Goal: Task Accomplishment & Management: Complete application form

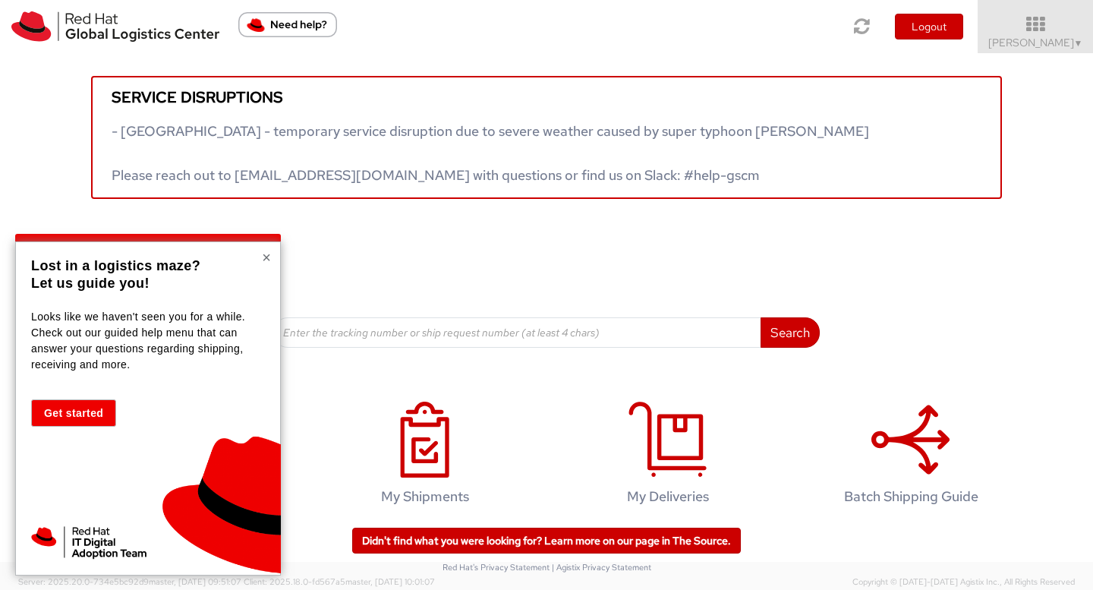
click at [263, 260] on button "×" at bounding box center [266, 257] width 9 height 15
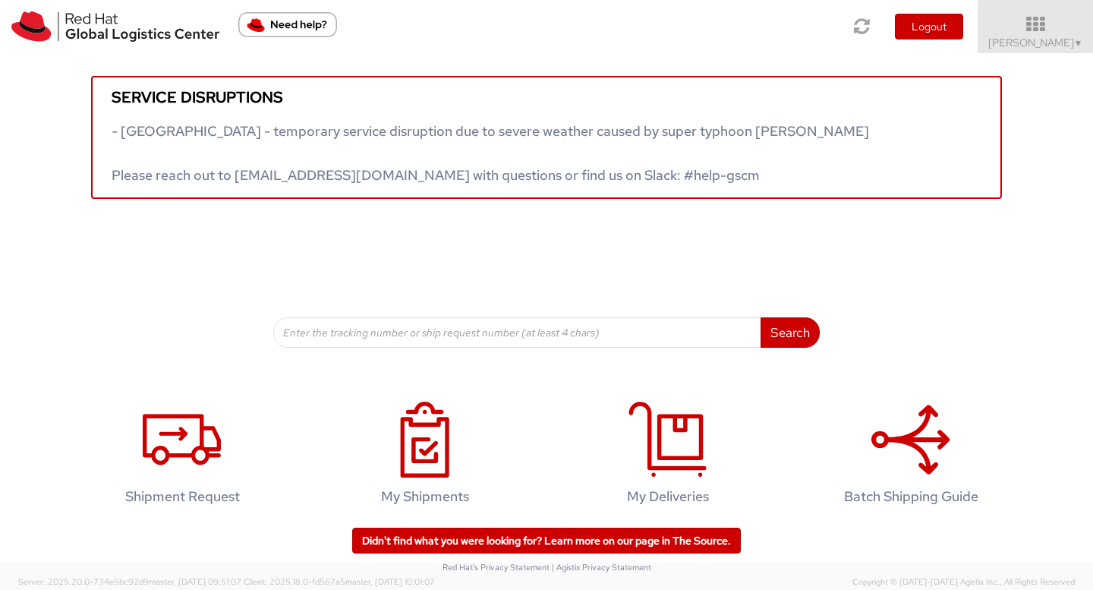
scroll to position [15, 0]
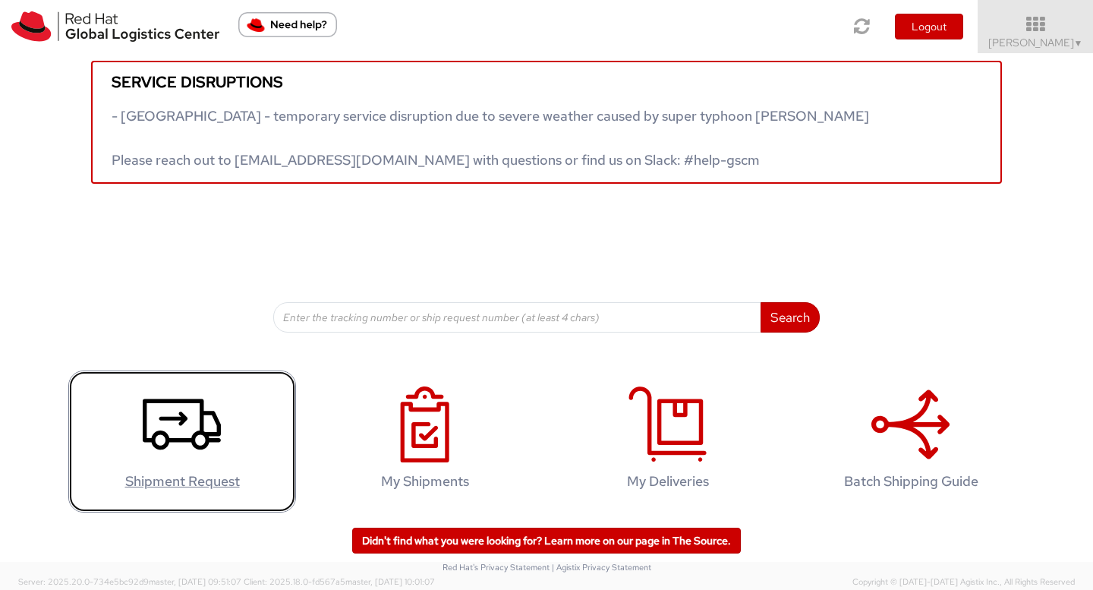
click at [191, 423] on icon at bounding box center [182, 424] width 78 height 76
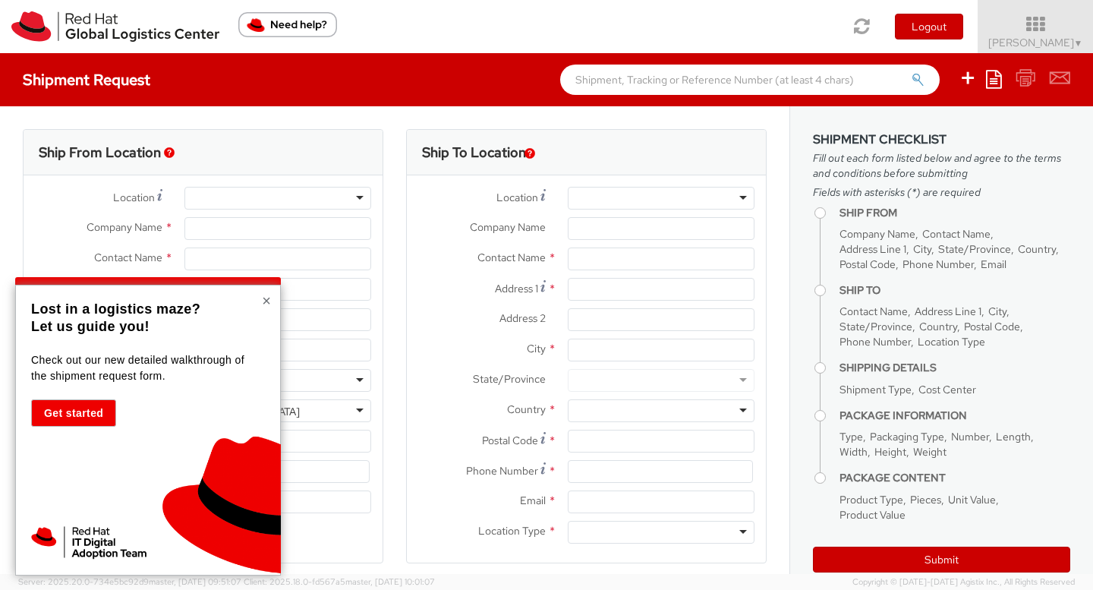
click at [266, 298] on button "×" at bounding box center [266, 300] width 9 height 15
select select "801"
select select
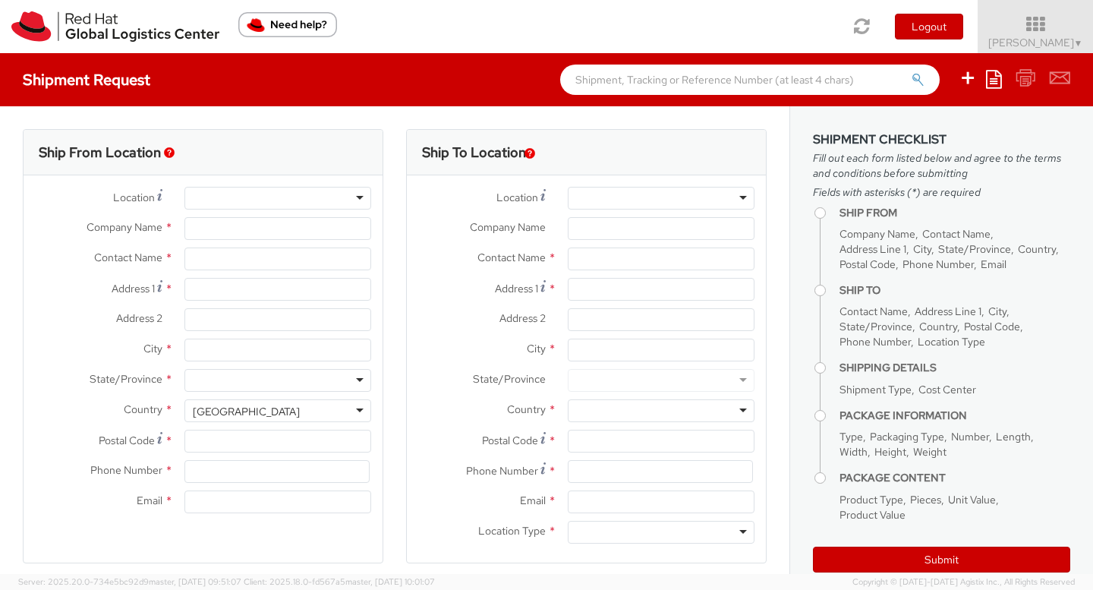
click at [250, 193] on div at bounding box center [277, 198] width 187 height 23
click at [376, 197] on div at bounding box center [277, 198] width 209 height 23
click at [342, 199] on div at bounding box center [277, 198] width 187 height 23
click at [352, 197] on div at bounding box center [277, 198] width 187 height 23
click at [357, 197] on div at bounding box center [277, 198] width 187 height 23
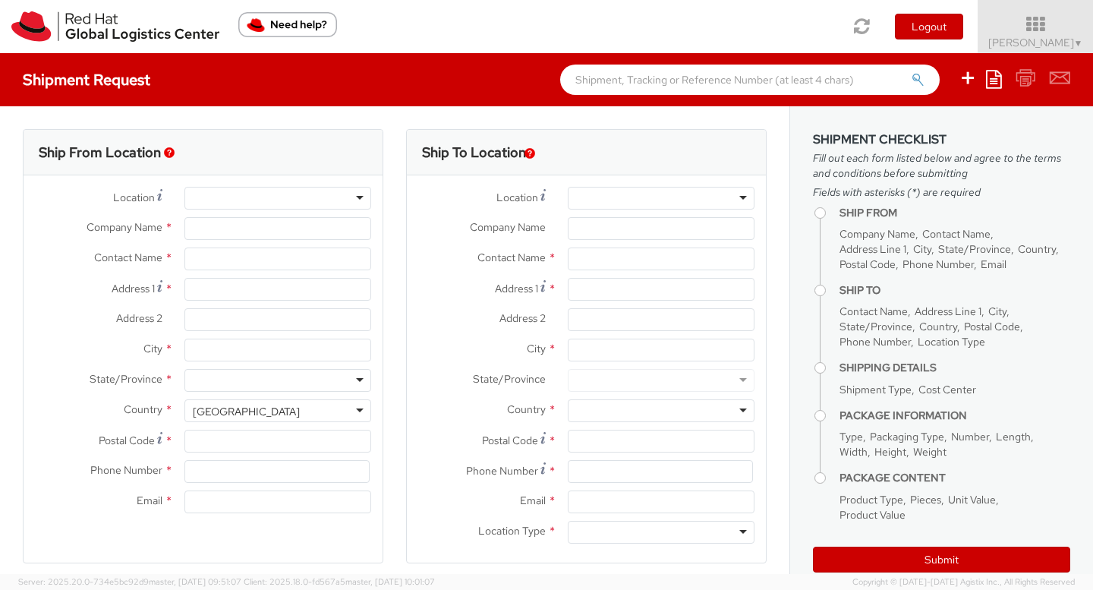
click at [357, 197] on div at bounding box center [277, 198] width 187 height 23
click at [357, 200] on div at bounding box center [277, 198] width 187 height 23
click at [352, 198] on div at bounding box center [277, 198] width 187 height 23
type input "Red Hat France SARL"
type input "Florina Gourmel"
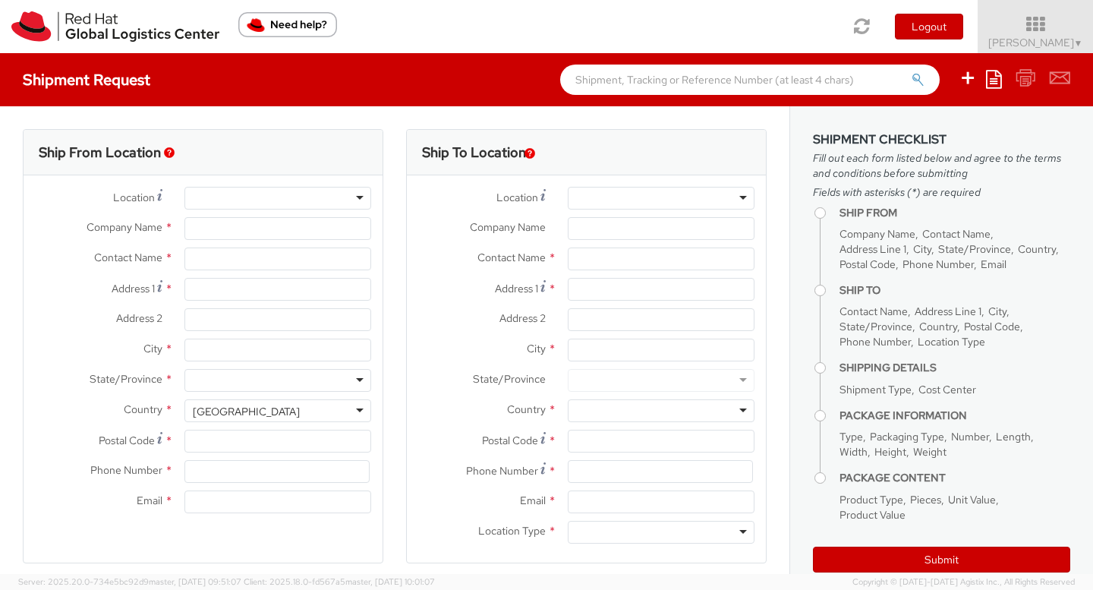
type input "Immeuble Defense Plaza, 8th Floor"
type input "23-25 rue Delarivière Lefoullon"
type input "PUTEAUX"
type input "92800"
type input "+3314191232"
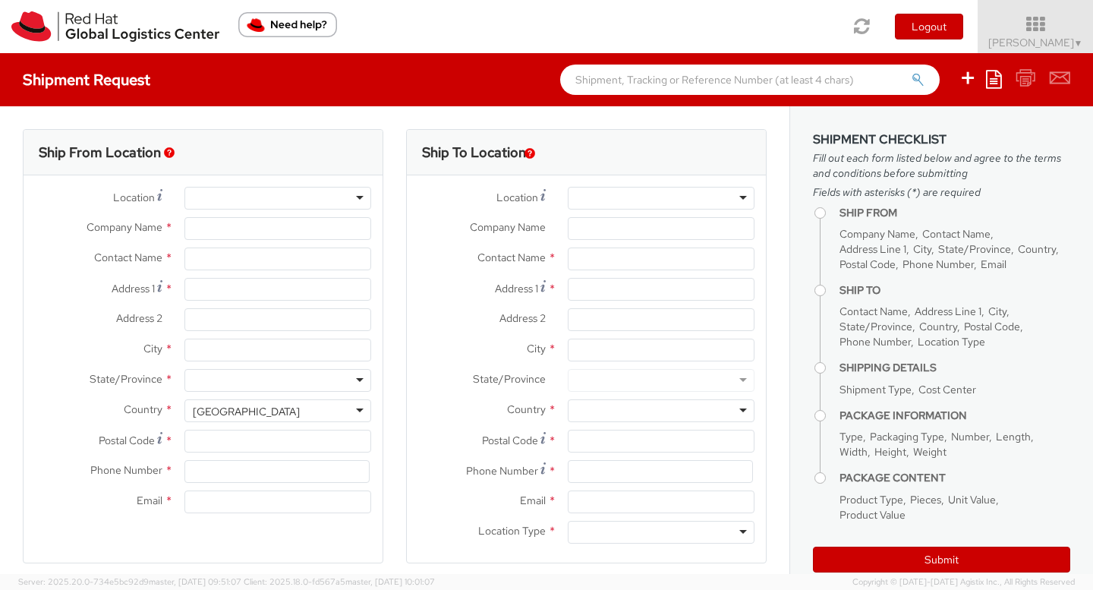
type input "fneamtiu@redhat.com"
select select "CM"
select select "KGS"
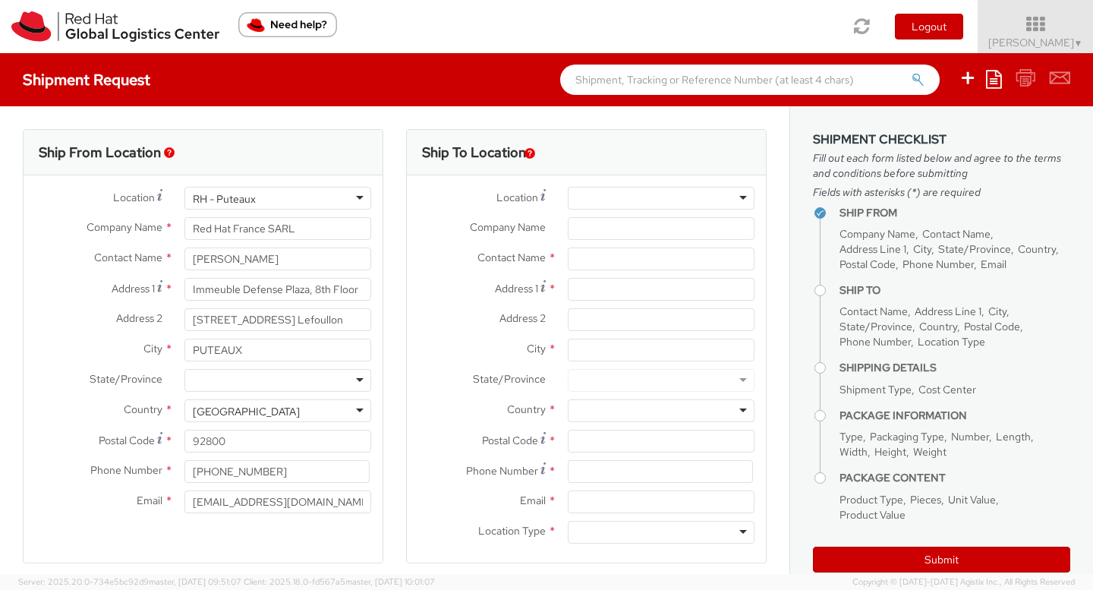
click at [299, 200] on div "RH - Puteaux" at bounding box center [277, 198] width 187 height 23
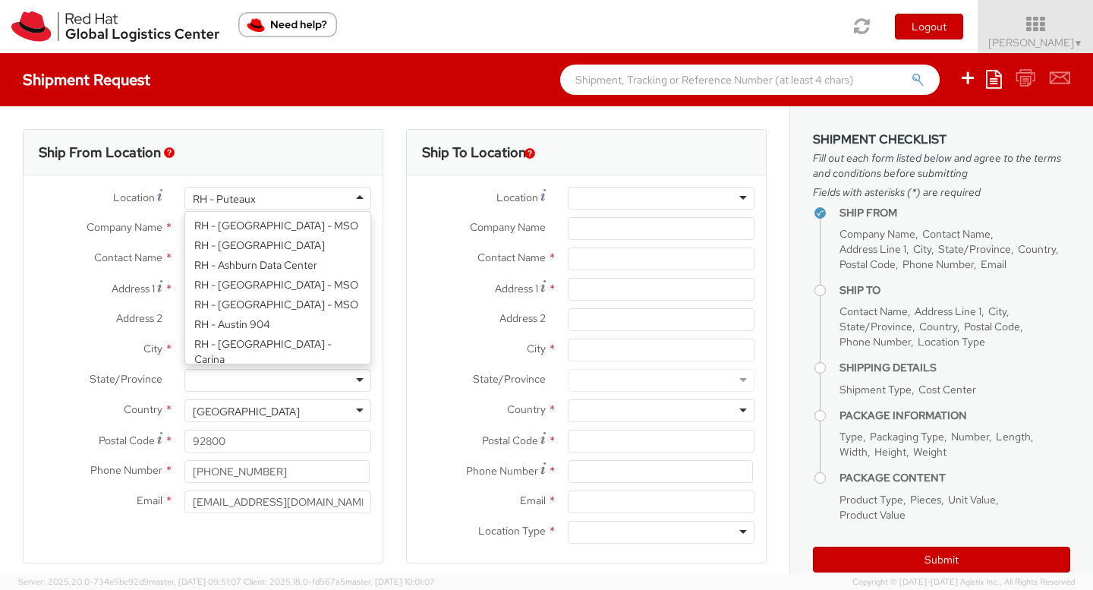
scroll to position [1898, 0]
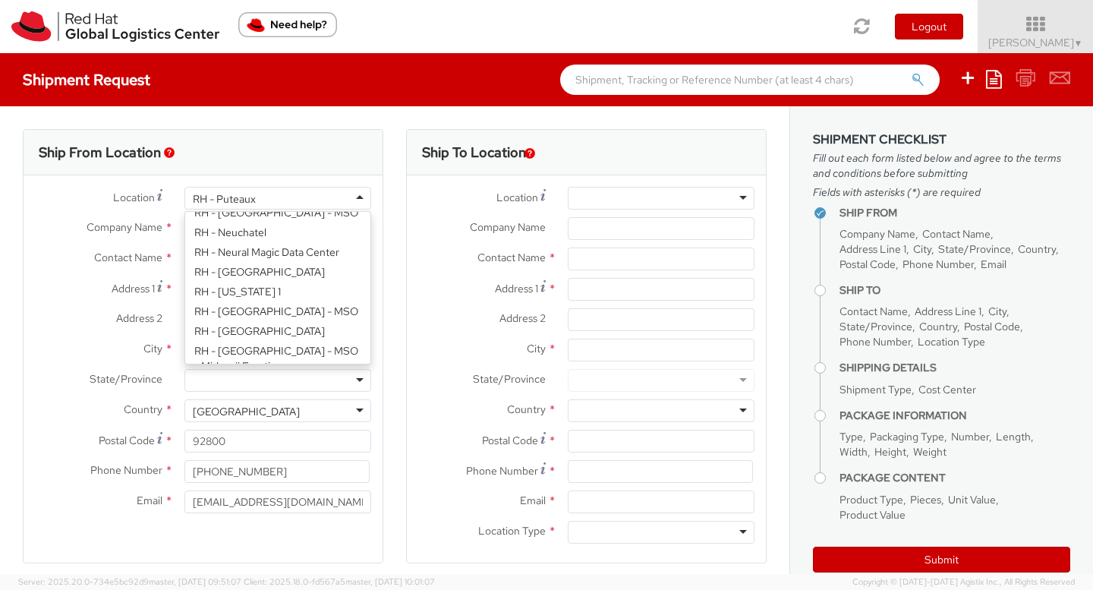
click at [329, 164] on div "Ship From Location" at bounding box center [203, 153] width 359 height 46
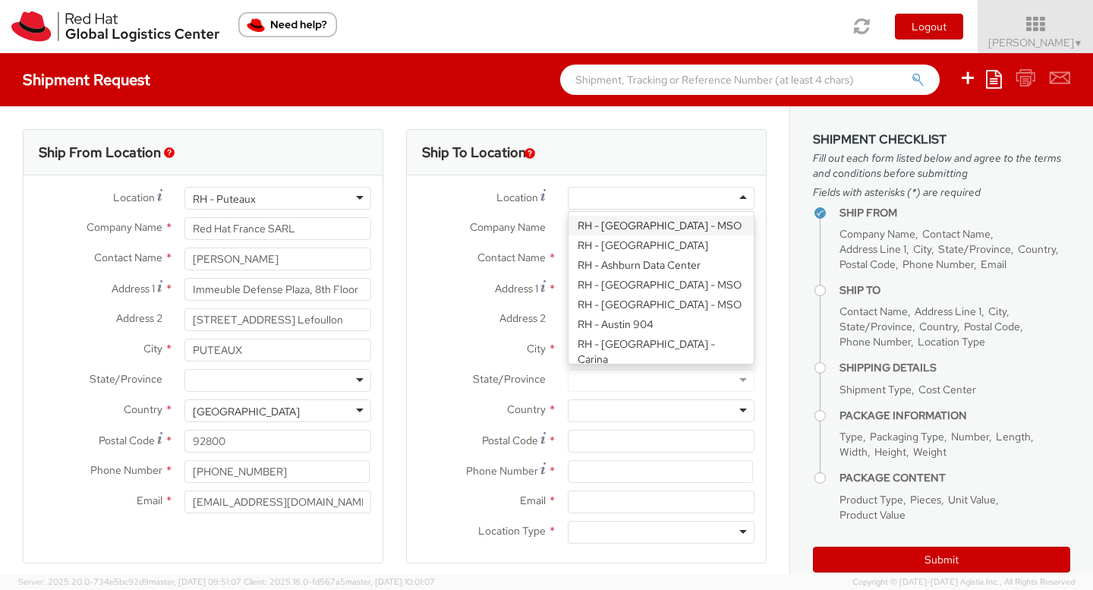
click at [616, 197] on div at bounding box center [661, 198] width 187 height 23
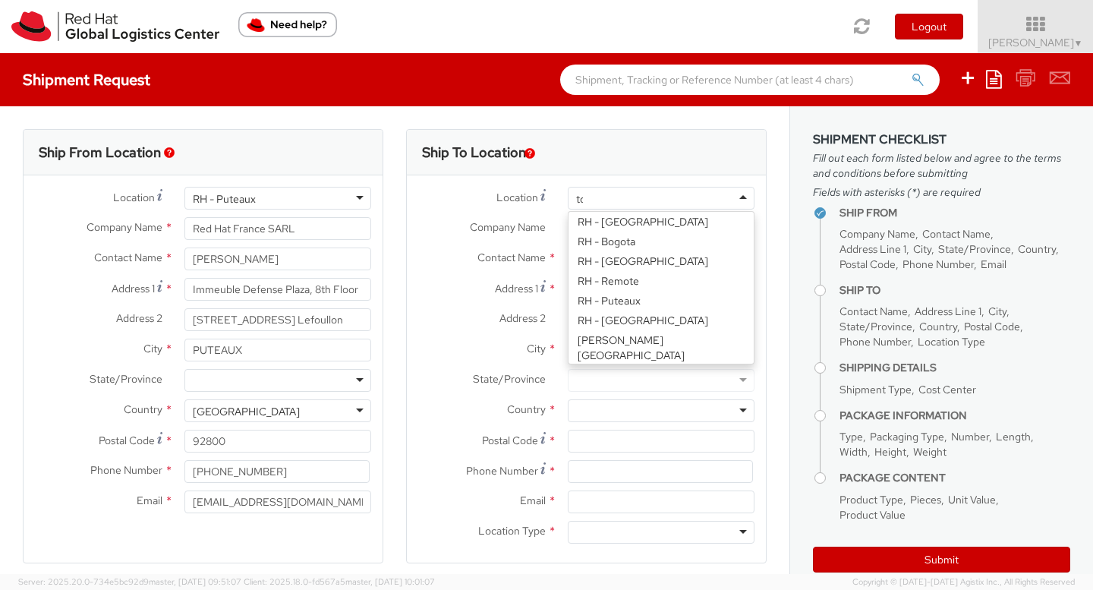
type input "tok"
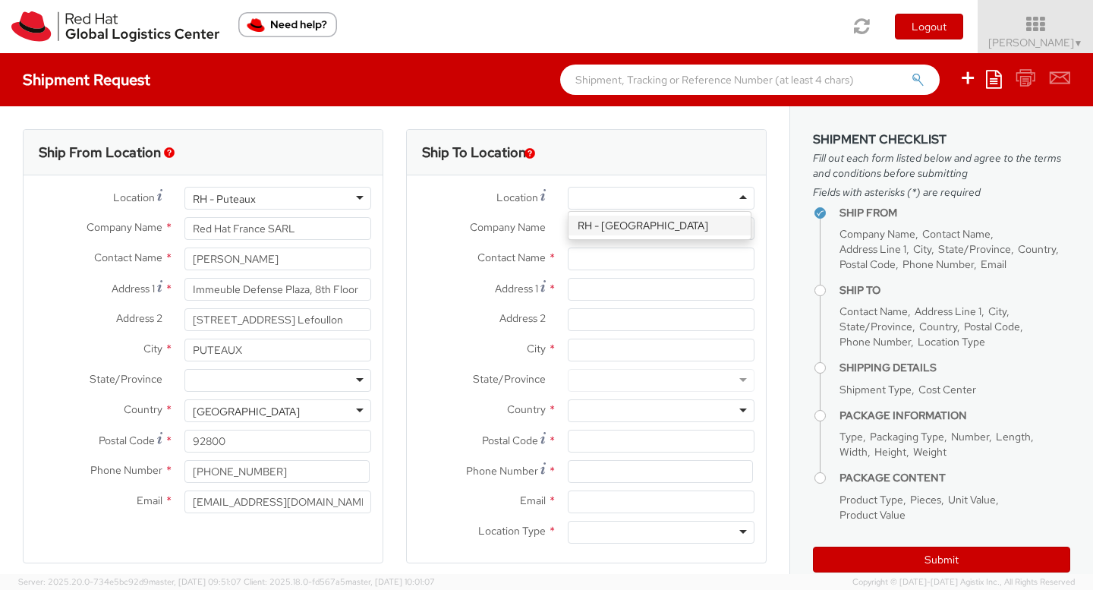
type input "Red Hat, KK"
type input "Ebisu Neonate 8F"
type input "1-18 Ebisu 4-chome Shibuya-ku"
type input "TOKYO"
type input "150-0013"
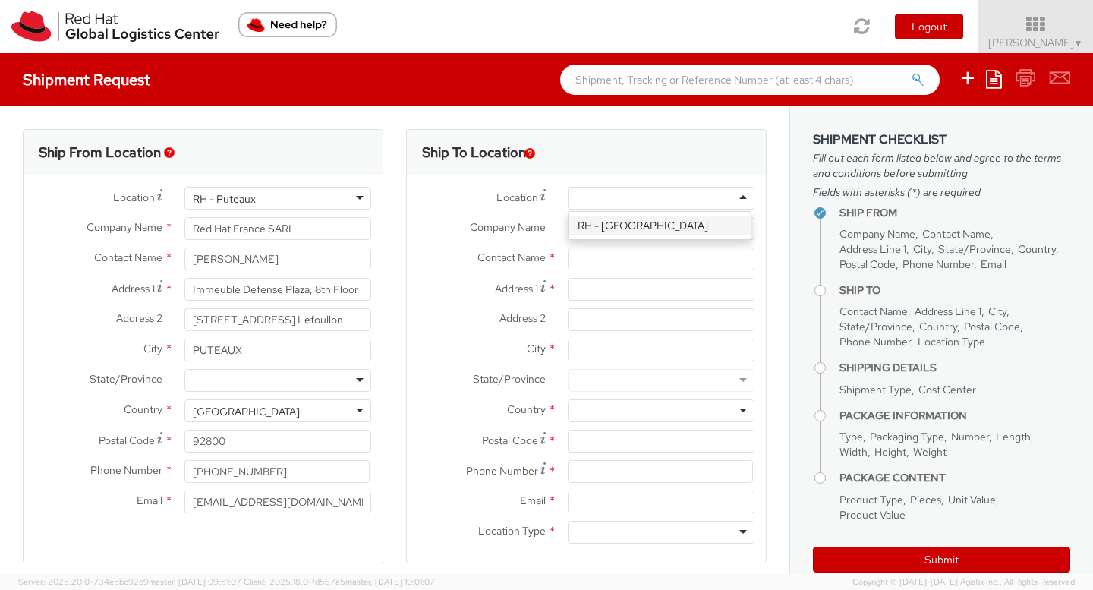
type input "813 5798 8500"
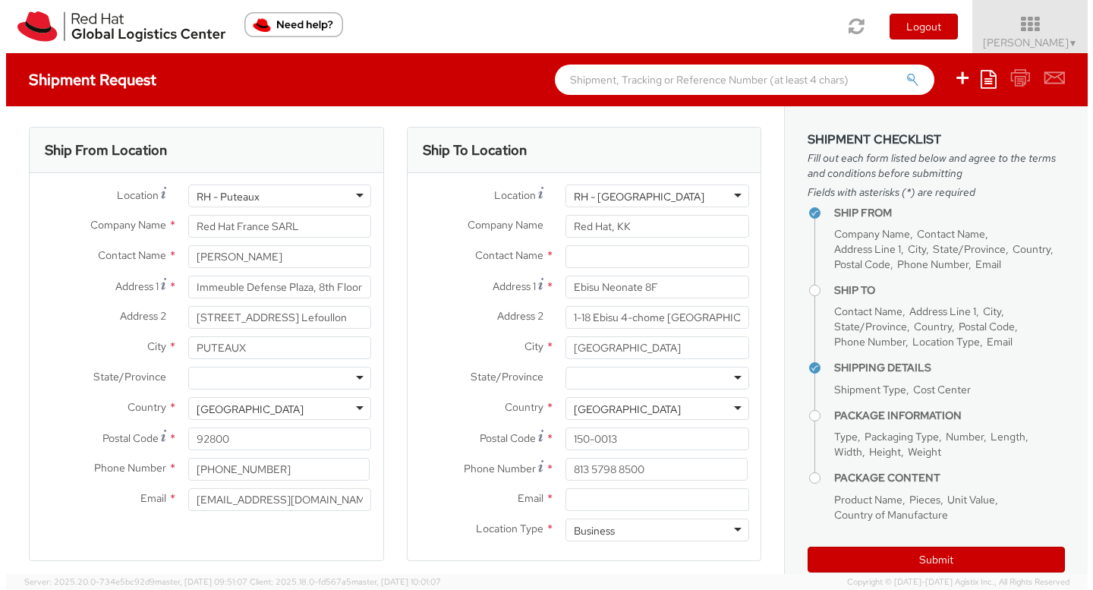
scroll to position [0, 0]
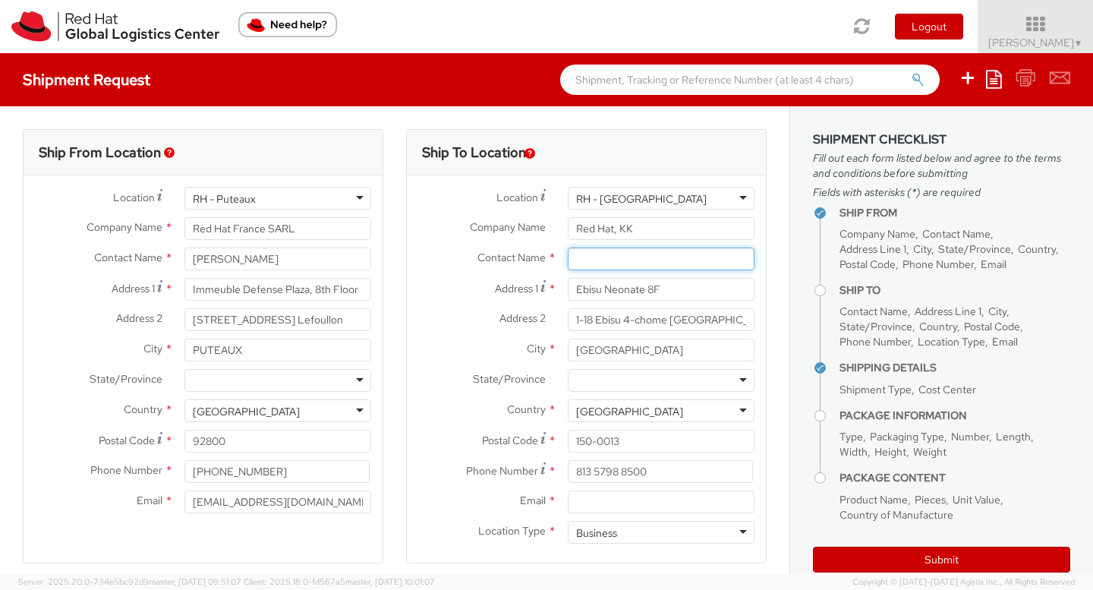
click at [587, 249] on input "text" at bounding box center [661, 258] width 187 height 23
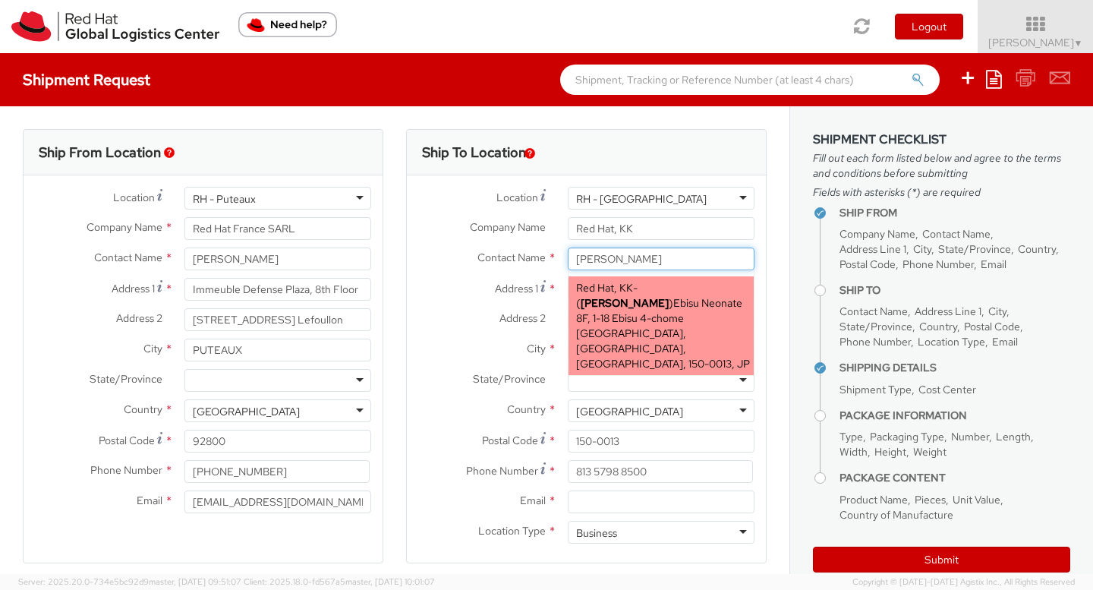
click at [592, 297] on span "Ebisu Neonate 8F, 1-18 Ebisu 4-chome Shibuya-ku, FLEX, TOKYO, 150-0013, JP" at bounding box center [663, 333] width 174 height 74
type input "Alan Graves"
type input "81345881301"
type input "agraves@redhat.com"
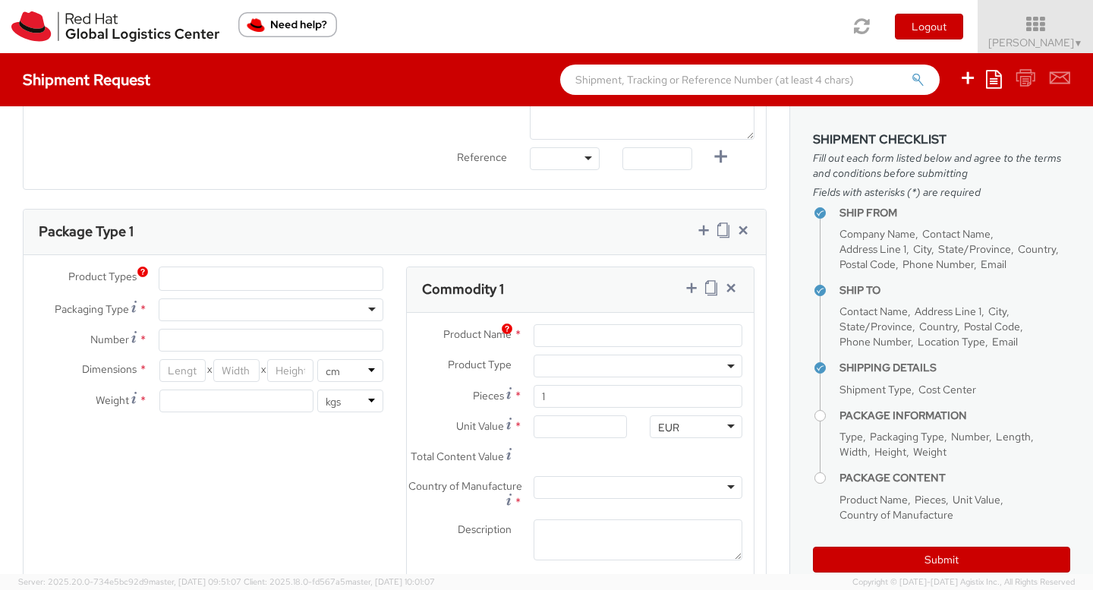
scroll to position [656, 0]
type input "Alan Graves"
click at [238, 322] on div "Product Types * Documents Docking Station Laptop Monitor Other Hardware Server …" at bounding box center [209, 345] width 371 height 161
click at [359, 319] on div "Envelope Your Packaging" at bounding box center [271, 308] width 225 height 23
click at [267, 337] on input "Number *" at bounding box center [271, 338] width 225 height 23
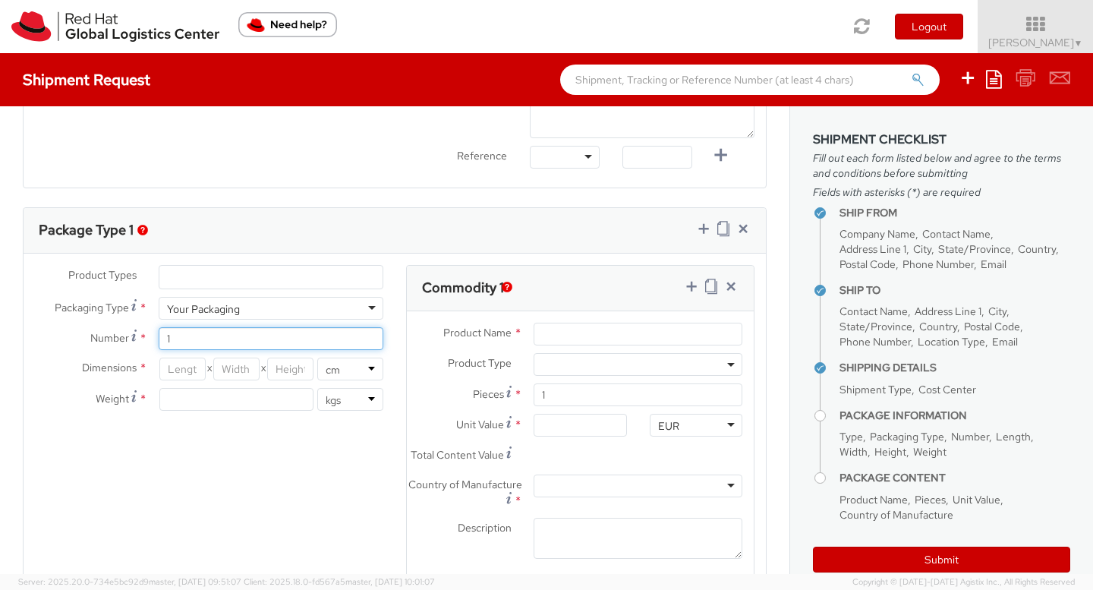
type input "1"
click at [224, 436] on div "Product Types * Documents Docking Station Laptop Monitor Other Hardware Server …" at bounding box center [395, 431] width 742 height 333
click at [231, 392] on input "number" at bounding box center [236, 399] width 154 height 23
type input "1"
click at [231, 470] on div "Product Types * Documents Docking Station Laptop Monitor Other Hardware Server …" at bounding box center [395, 431] width 742 height 333
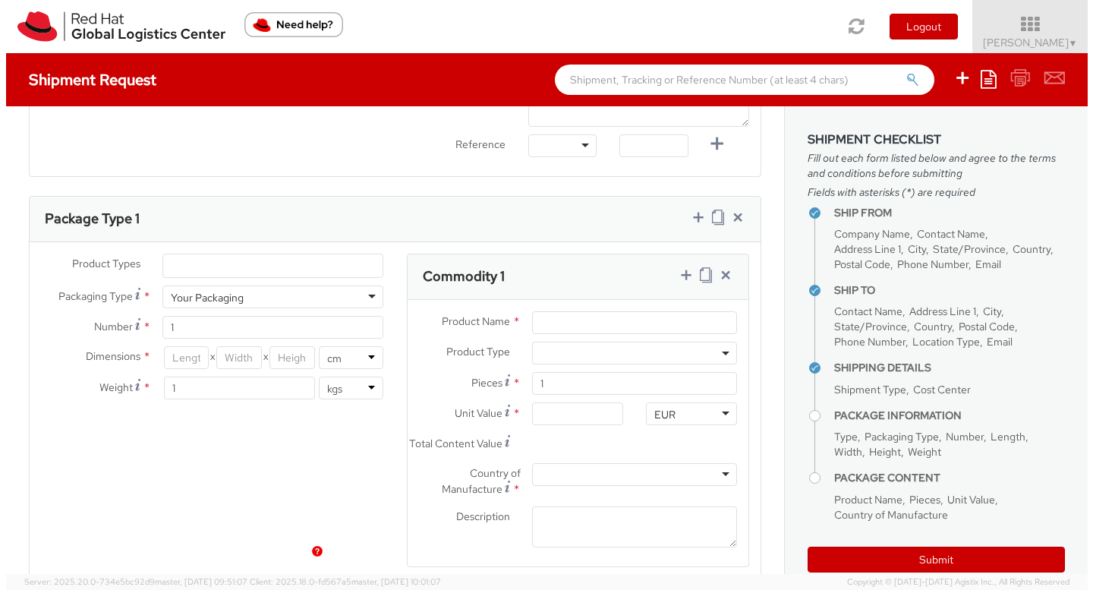
scroll to position [664, 0]
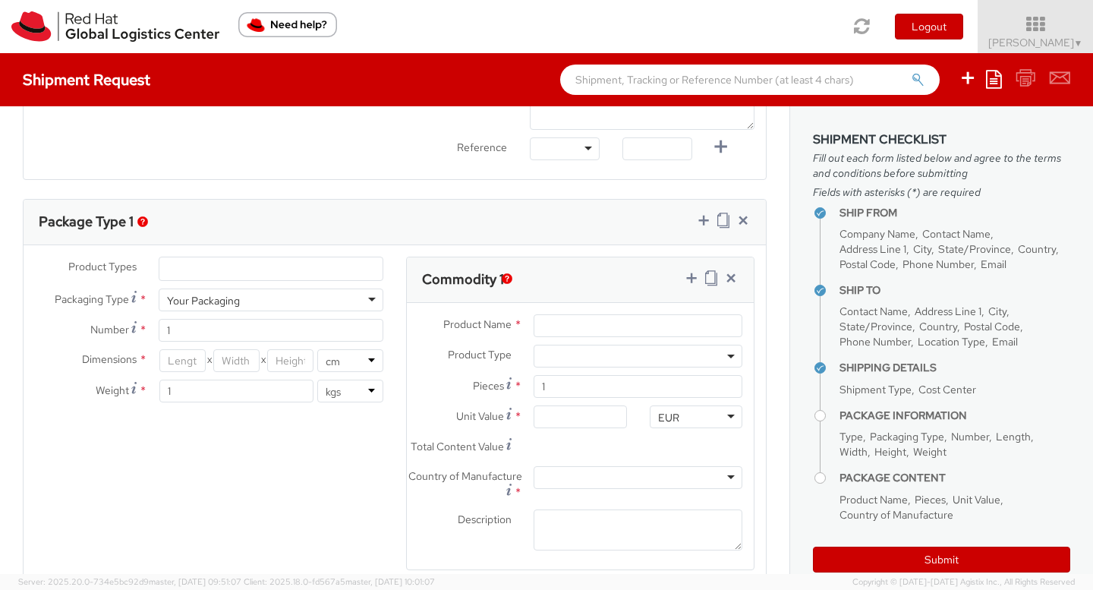
click at [260, 293] on div "Your Packaging" at bounding box center [271, 299] width 225 height 23
type input "24.13"
type input "31.75"
type input "0.64"
type input "0.5"
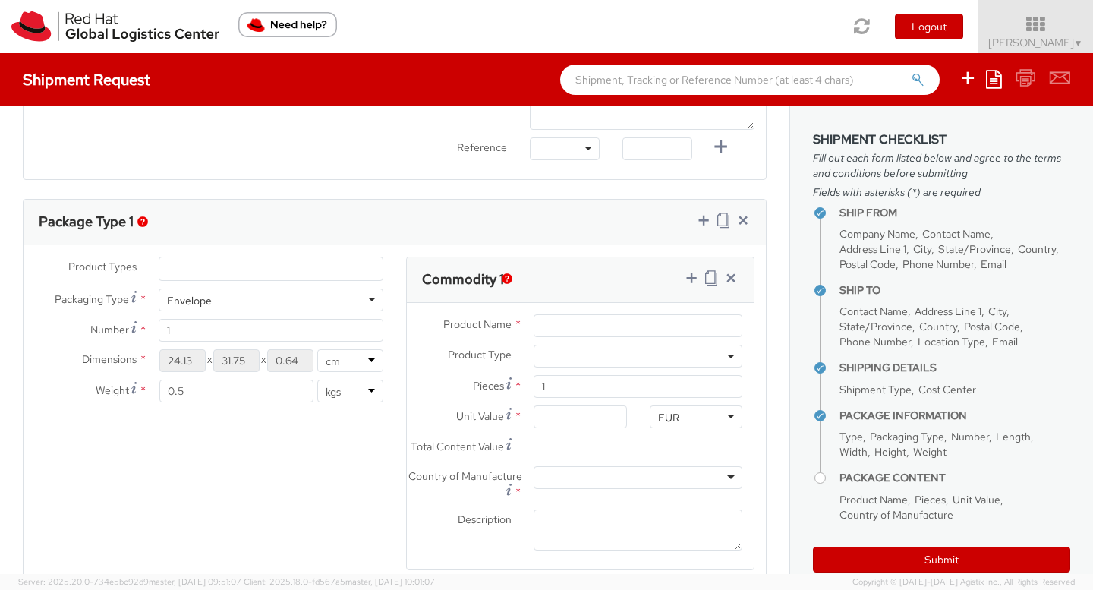
click at [283, 488] on div "Product Types * Documents Docking Station Laptop Monitor Other Hardware Server …" at bounding box center [395, 423] width 742 height 333
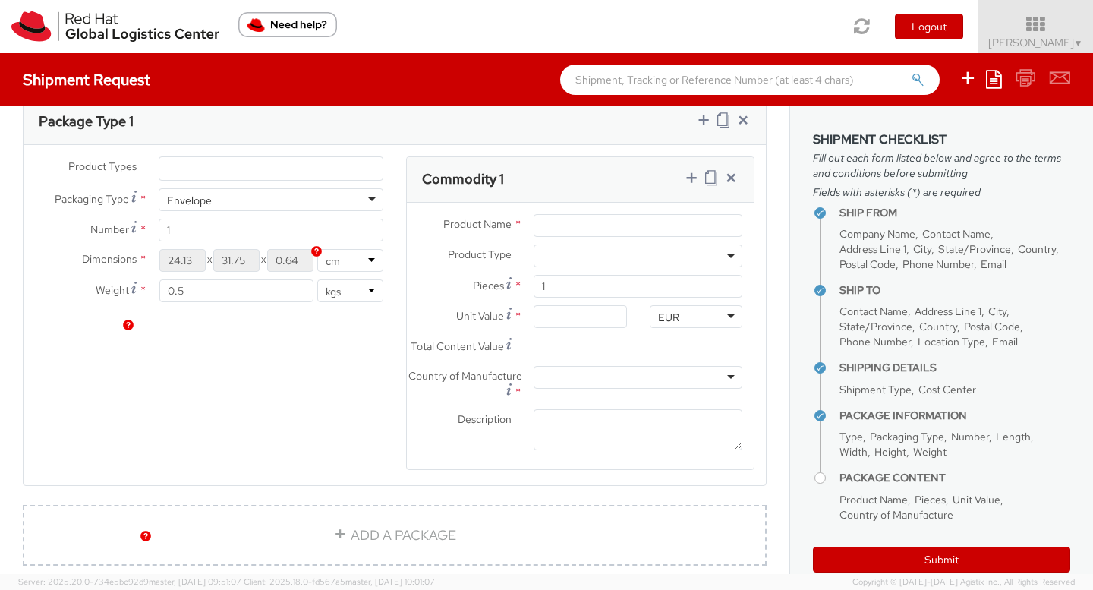
scroll to position [556, 0]
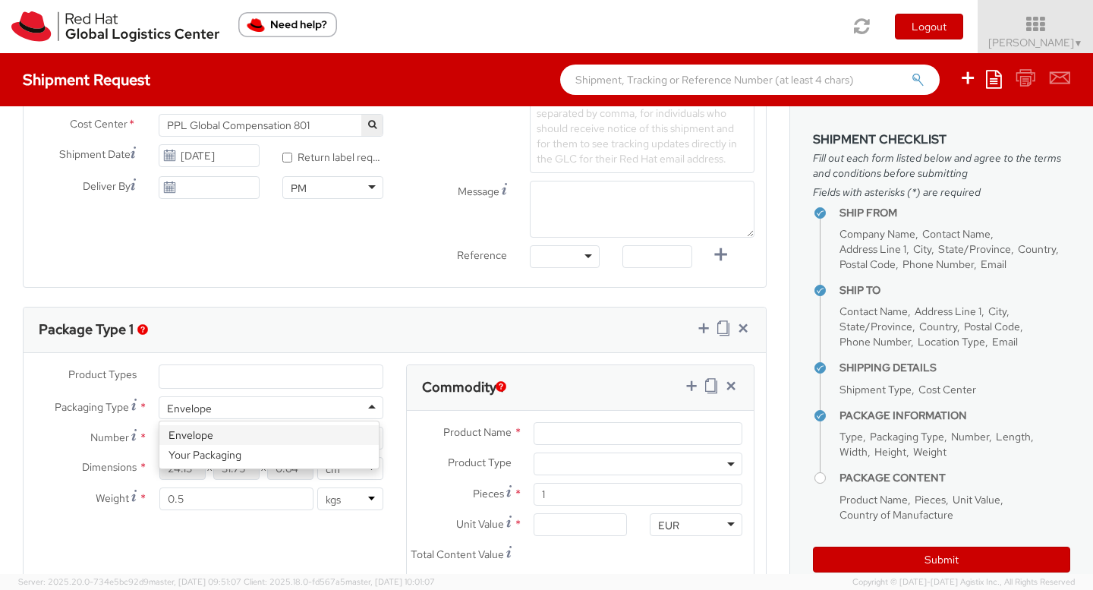
click at [294, 405] on div "Envelope" at bounding box center [271, 407] width 225 height 23
click at [275, 527] on div "Product Types * Documents Docking Station Laptop Monitor Other Hardware Server …" at bounding box center [395, 530] width 742 height 333
click at [565, 447] on div "Product Name *" at bounding box center [580, 437] width 347 height 30
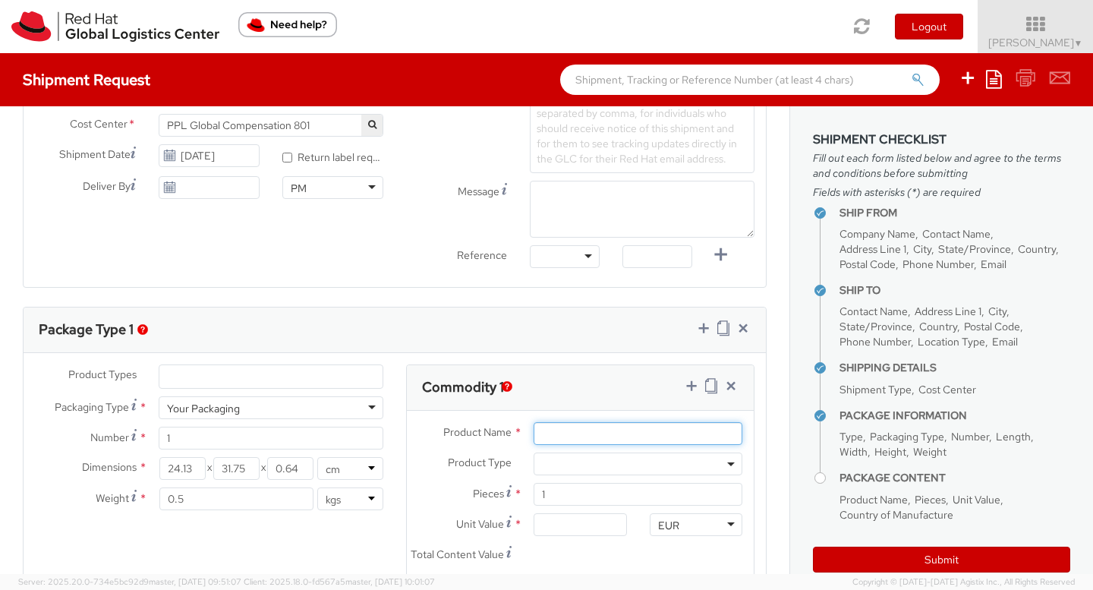
click at [562, 436] on input "Product Name *" at bounding box center [638, 433] width 209 height 23
type input "chocolate"
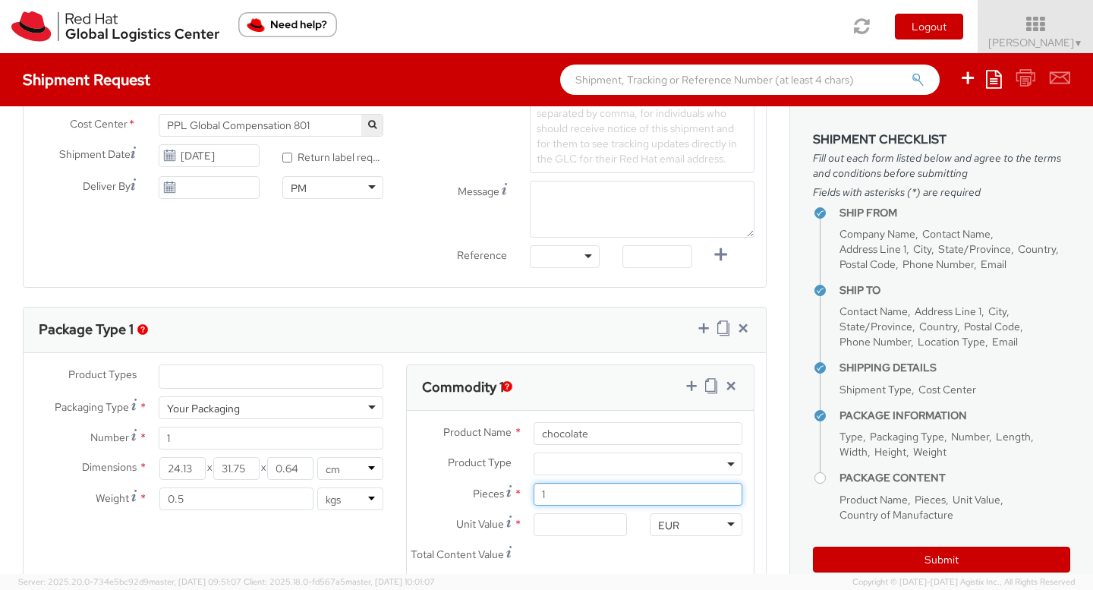
click at [578, 495] on input "1" at bounding box center [638, 494] width 209 height 23
type input "0.00"
type input "5"
click at [572, 522] on input "0.00" at bounding box center [580, 524] width 93 height 23
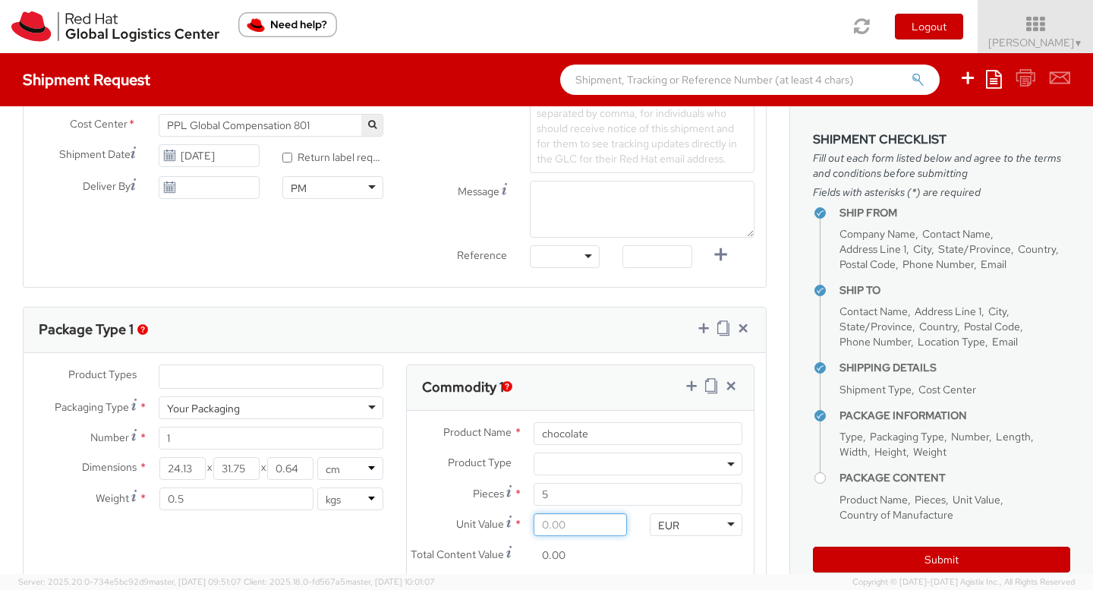
type input "9.00"
type input "45.00"
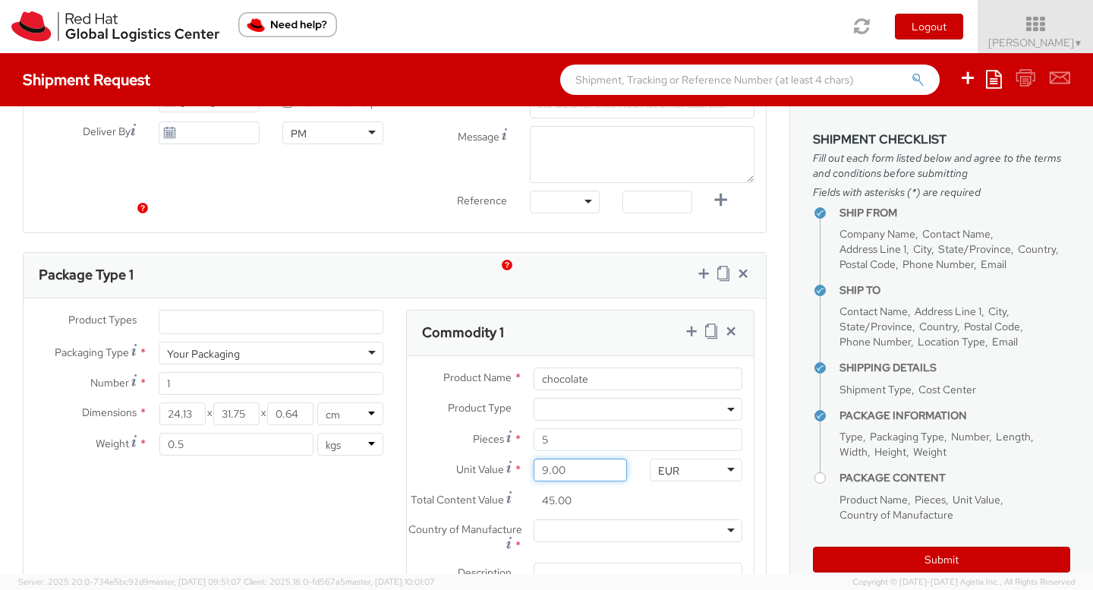
scroll to position [680, 0]
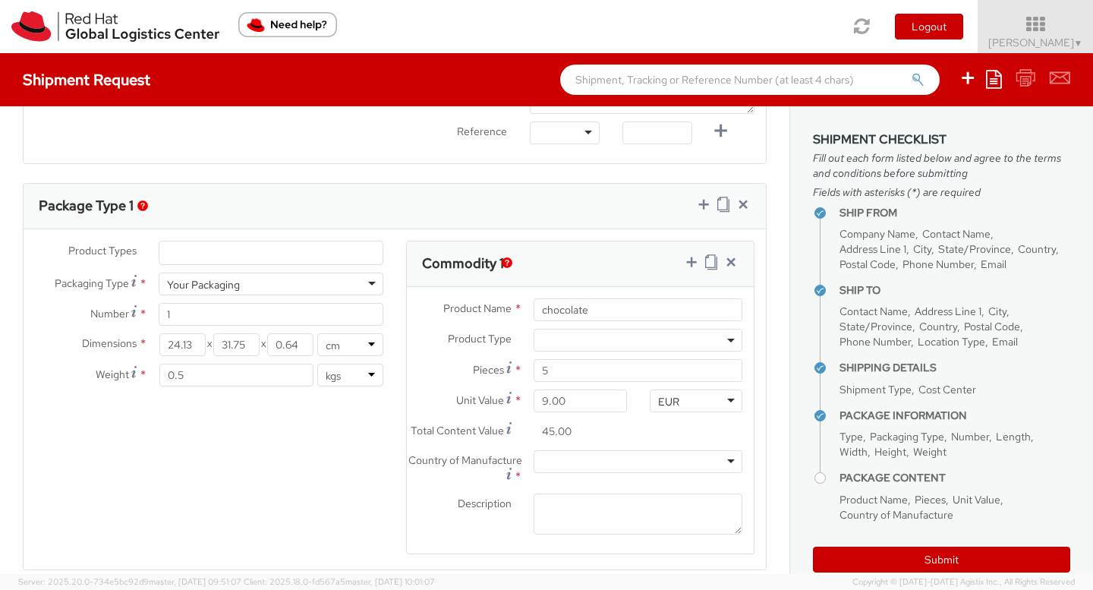
click at [553, 473] on div at bounding box center [638, 461] width 209 height 23
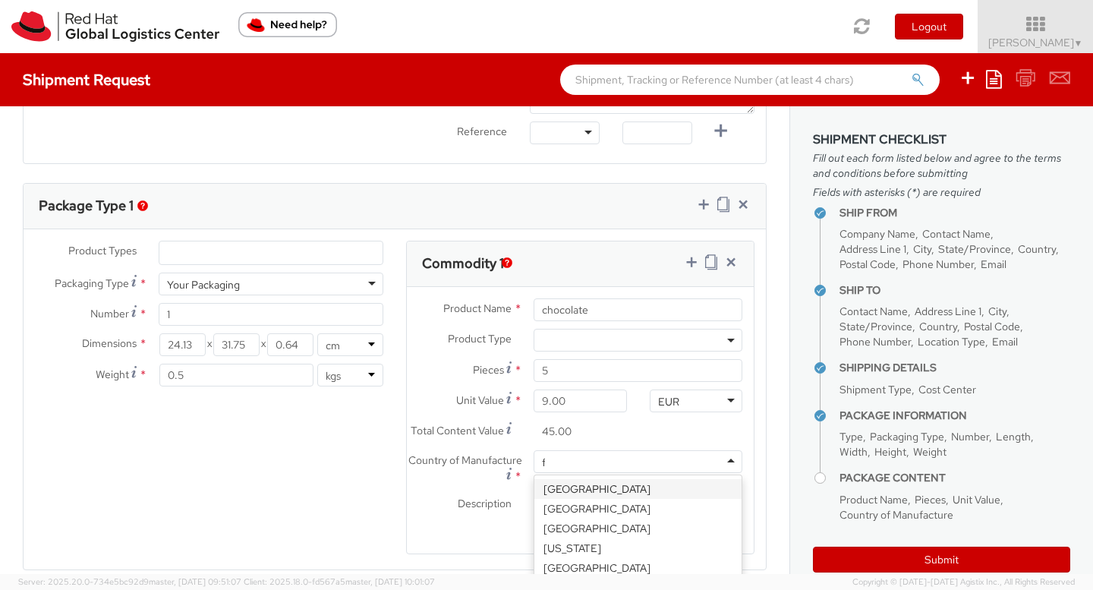
type input "fra"
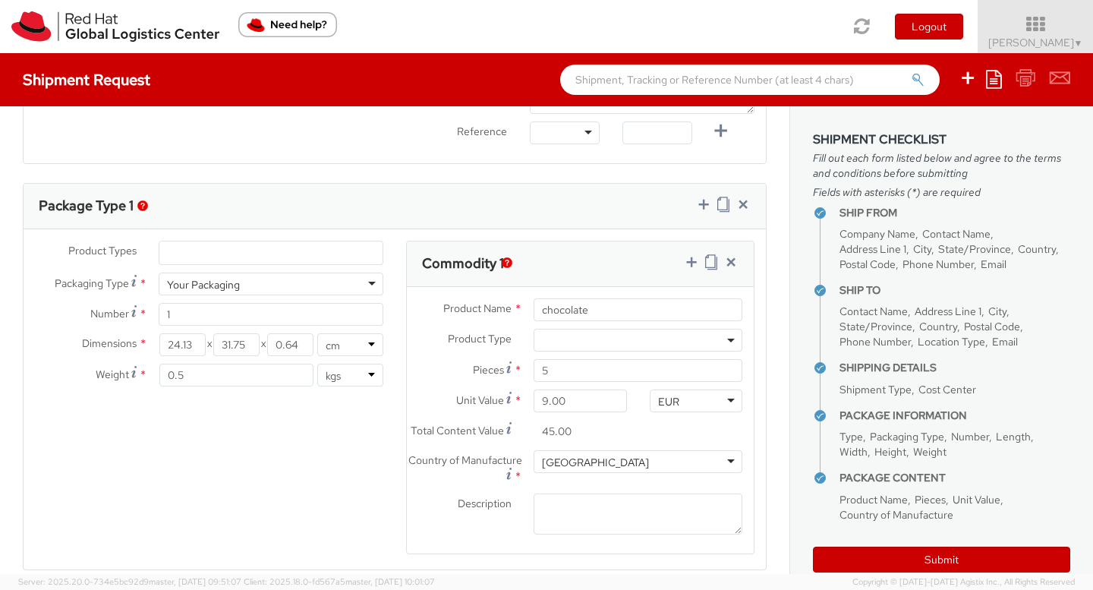
click at [209, 282] on div "Your Packaging" at bounding box center [203, 284] width 73 height 15
click at [211, 334] on div "Product Types * Documents Docking Station Laptop Monitor Other Hardware Server …" at bounding box center [209, 321] width 371 height 161
click at [190, 343] on input "24.13" at bounding box center [182, 344] width 46 height 23
drag, startPoint x: 190, startPoint y: 343, endPoint x: 156, endPoint y: 341, distance: 34.2
click at [156, 342] on div "24.13 X 31.75 X 0.64 in cm" at bounding box center [270, 344] width 247 height 23
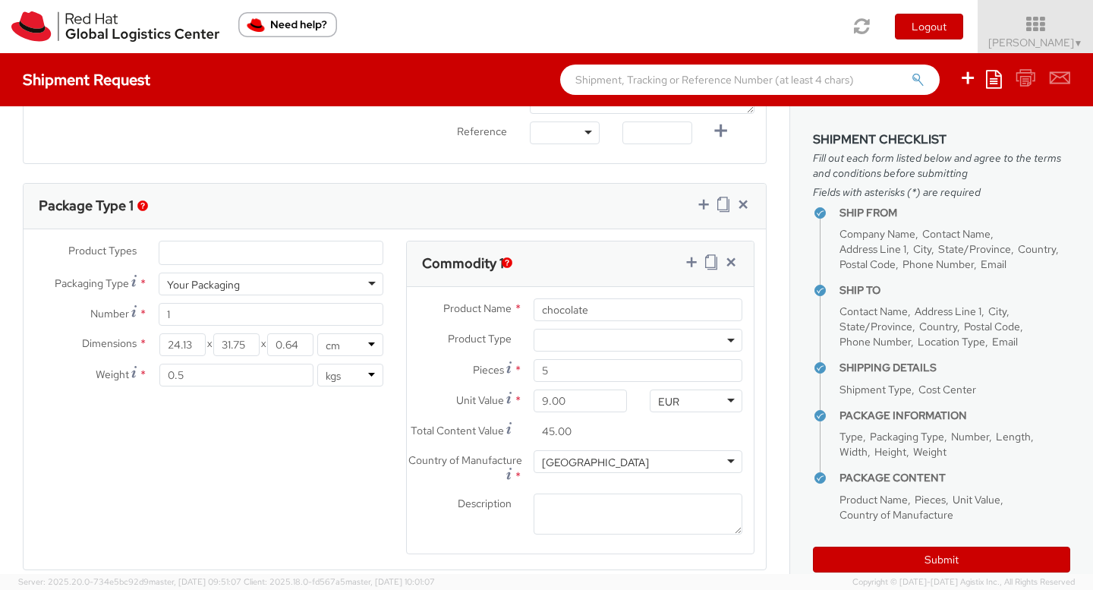
drag, startPoint x: 222, startPoint y: 395, endPoint x: 214, endPoint y: 386, distance: 12.4
click at [222, 395] on div "Product Types * Documents Docking Station Laptop Monitor Other Hardware Server …" at bounding box center [209, 321] width 371 height 161
drag, startPoint x: 203, startPoint y: 374, endPoint x: 131, endPoint y: 377, distance: 71.4
click at [131, 377] on div "Weight * 0.5 lbs kgs" at bounding box center [209, 375] width 371 height 23
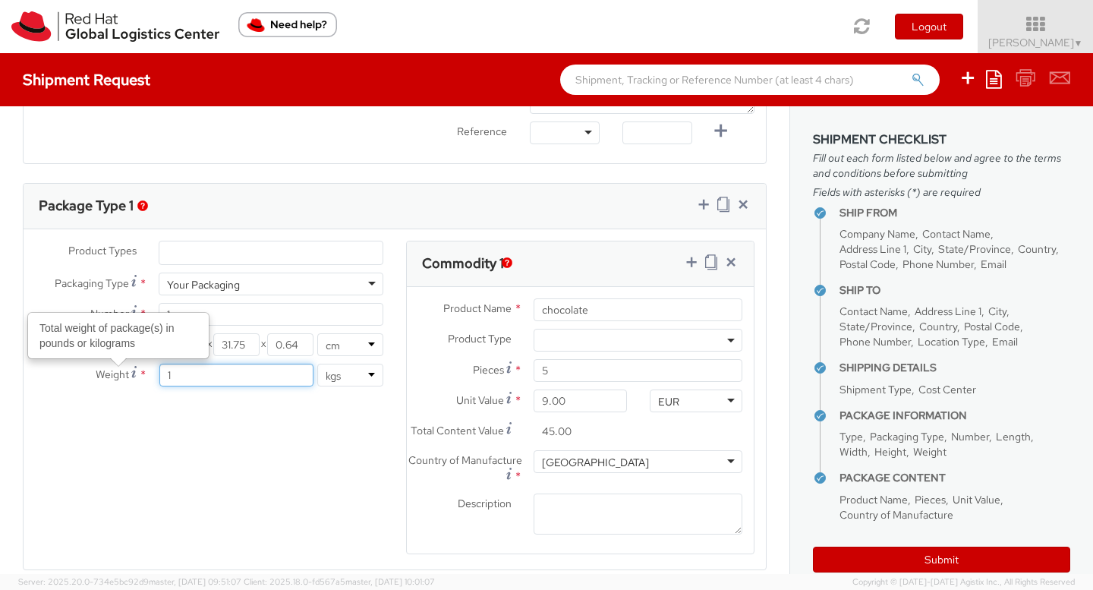
type input "1"
click at [211, 433] on div "Product Types * Documents Docking Station Laptop Monitor Other Hardware Server …" at bounding box center [395, 407] width 742 height 333
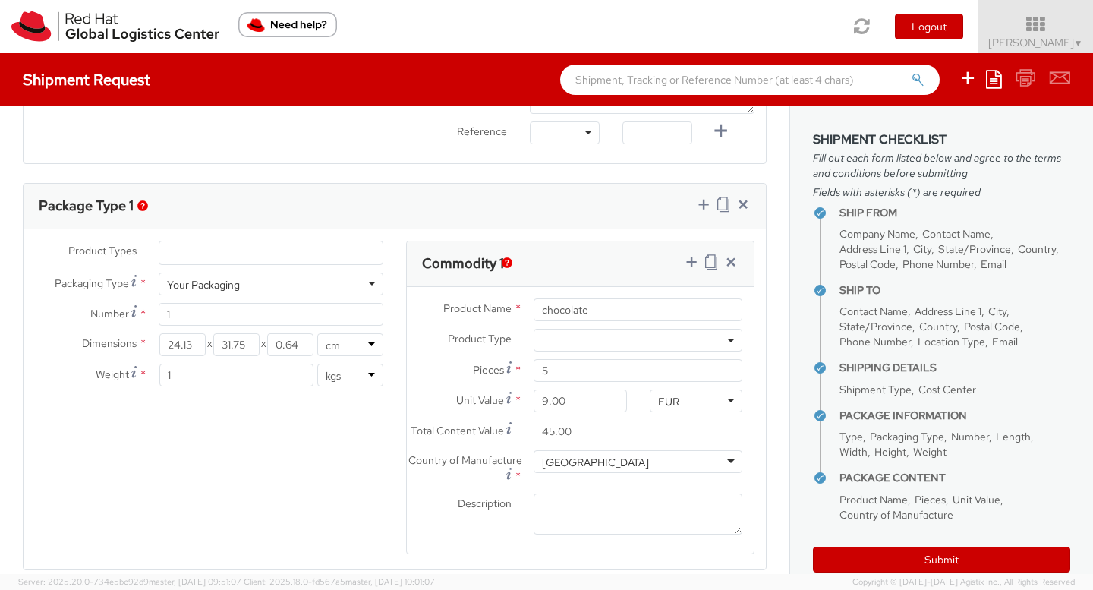
click at [238, 433] on div "Product Types * Documents Docking Station Laptop Monitor Other Hardware Server …" at bounding box center [395, 407] width 742 height 333
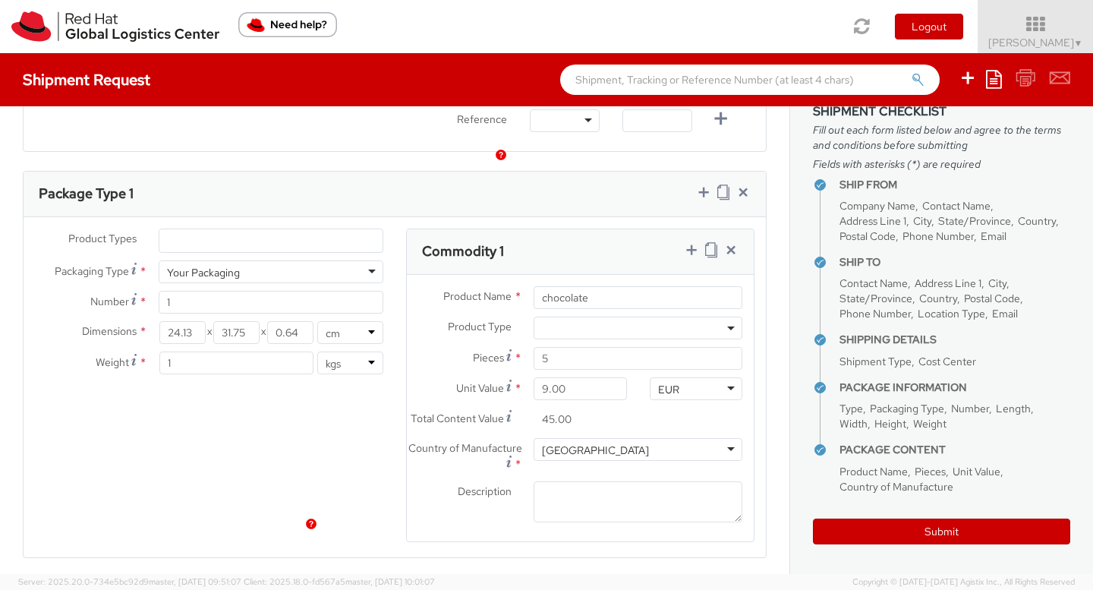
scroll to position [653, 0]
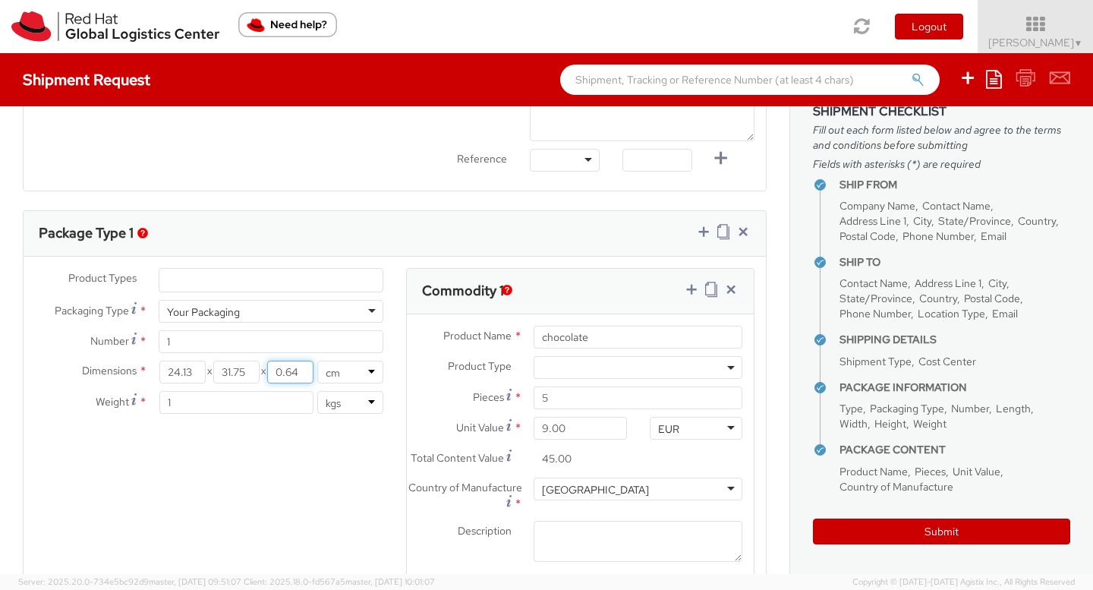
drag, startPoint x: 305, startPoint y: 373, endPoint x: 253, endPoint y: 373, distance: 51.6
click at [253, 373] on div "24.13 X 31.75 X 0.64" at bounding box center [237, 371] width 156 height 23
drag, startPoint x: 245, startPoint y: 373, endPoint x: 202, endPoint y: 374, distance: 43.3
click at [202, 374] on div "24.13 X 31.75 X" at bounding box center [237, 371] width 156 height 23
drag, startPoint x: 190, startPoint y: 374, endPoint x: 141, endPoint y: 375, distance: 48.6
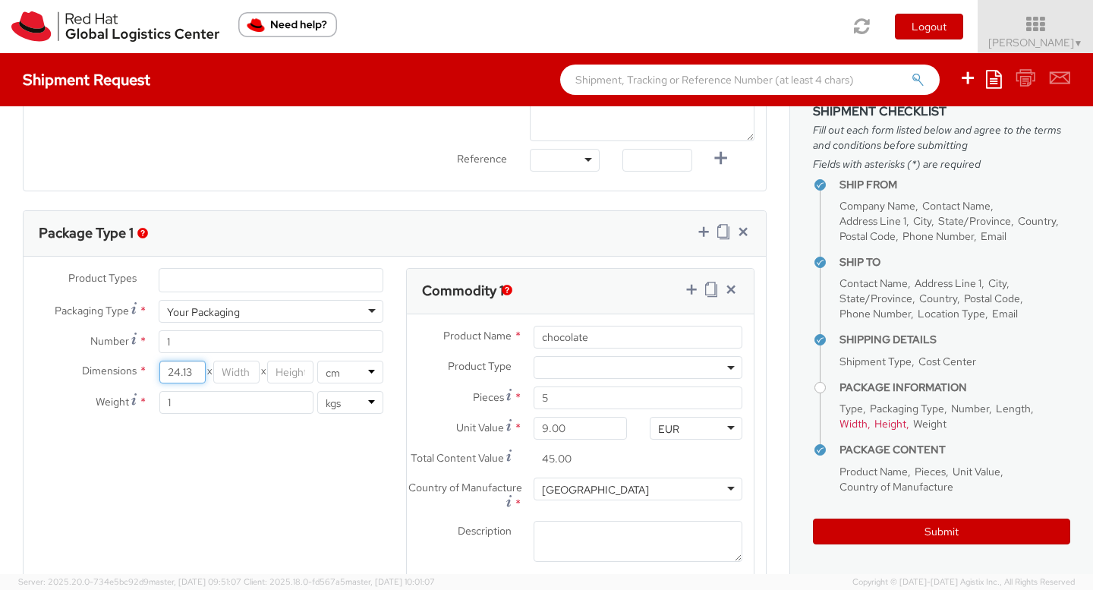
click at [140, 376] on div "Dimensions * 24.13 X X in cm" at bounding box center [209, 371] width 371 height 23
type input "25"
click at [225, 472] on div "Product Types * Documents Docking Station Laptop Monitor Other Hardware Server …" at bounding box center [395, 434] width 742 height 333
drag, startPoint x: 182, startPoint y: 370, endPoint x: 152, endPoint y: 367, distance: 30.5
click at [139, 369] on div "Dimensions * 25 X X in cm" at bounding box center [209, 371] width 371 height 23
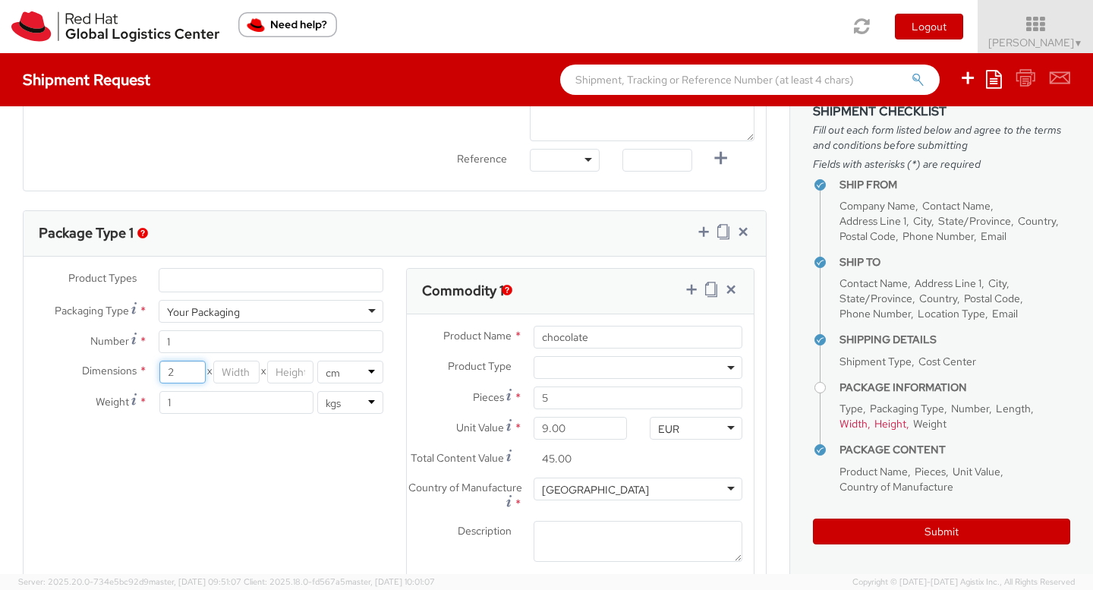
type input "25"
click at [243, 379] on input "number" at bounding box center [236, 371] width 46 height 23
type input "10"
click at [248, 487] on div "Product Types * Documents Docking Station Laptop Monitor Other Hardware Server …" at bounding box center [395, 434] width 742 height 333
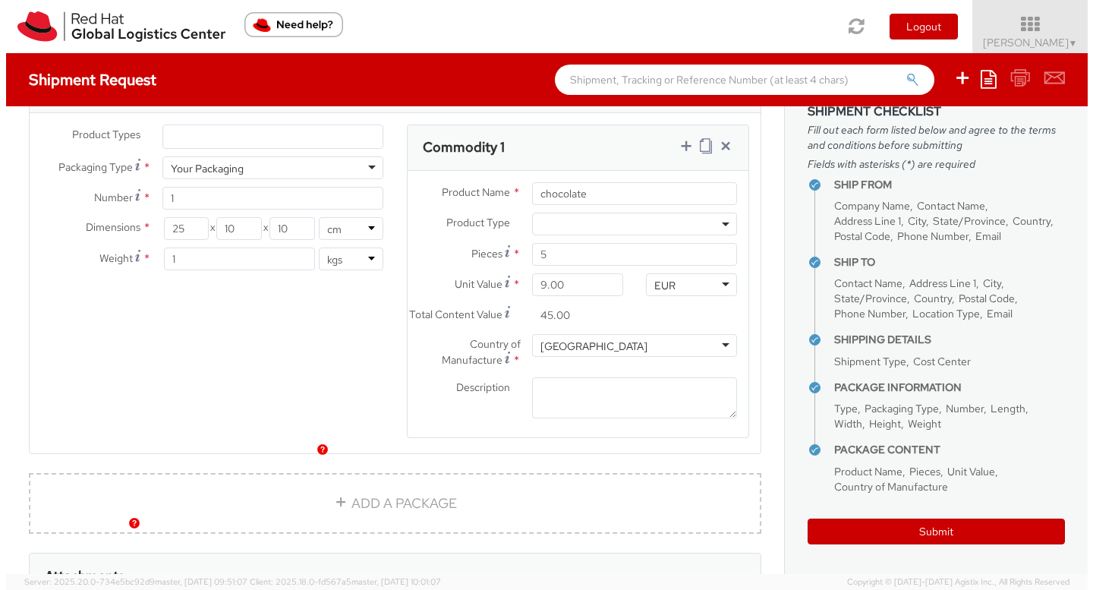
scroll to position [752, 0]
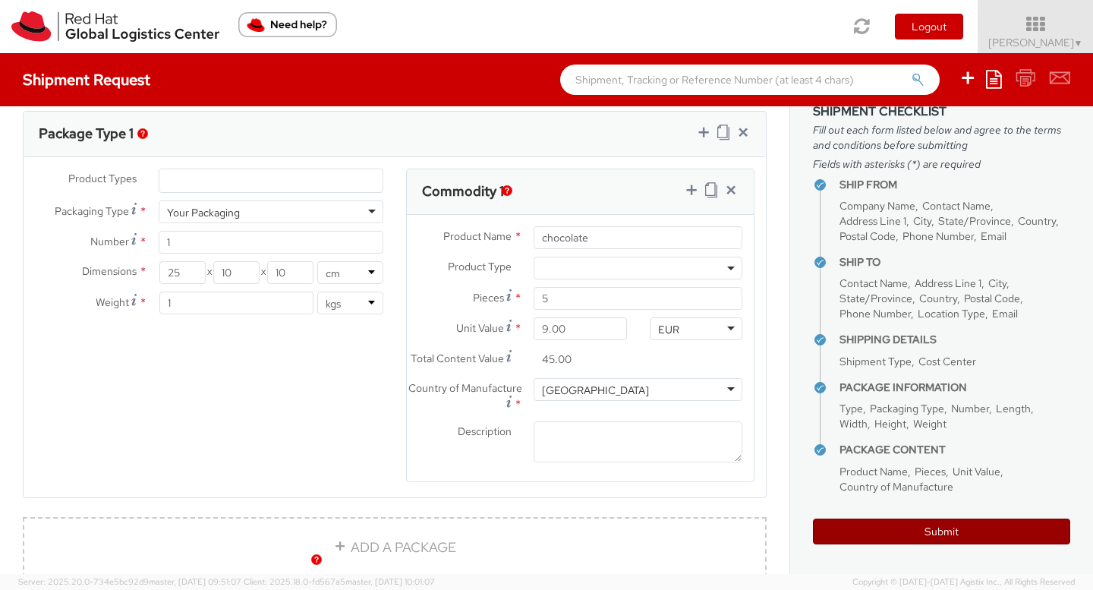
click at [891, 537] on button "Submit" at bounding box center [941, 531] width 257 height 26
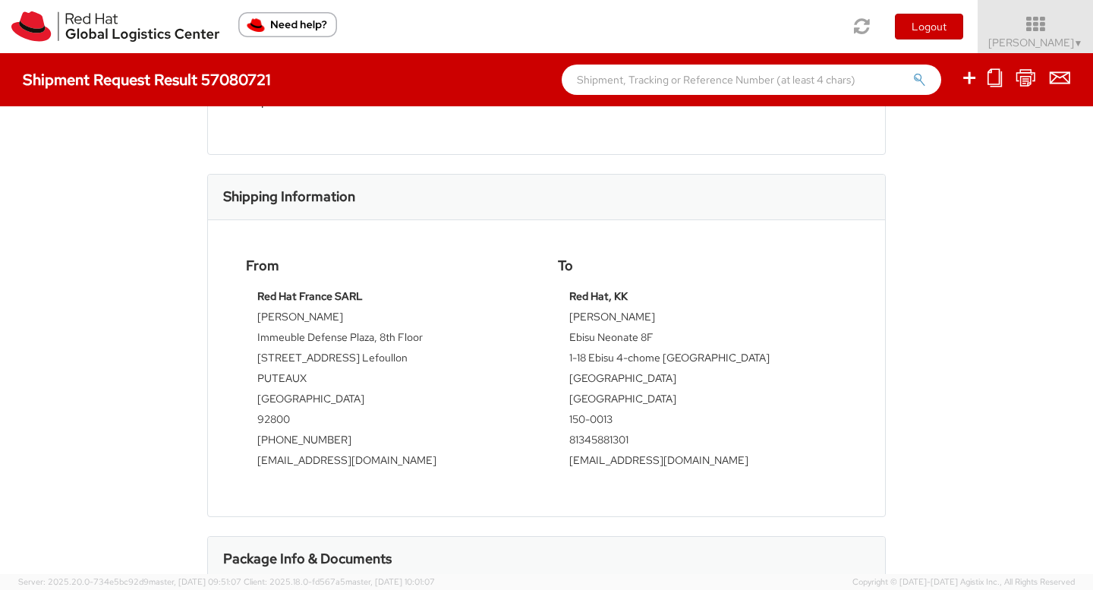
scroll to position [203, 0]
